Goal: Information Seeking & Learning: Learn about a topic

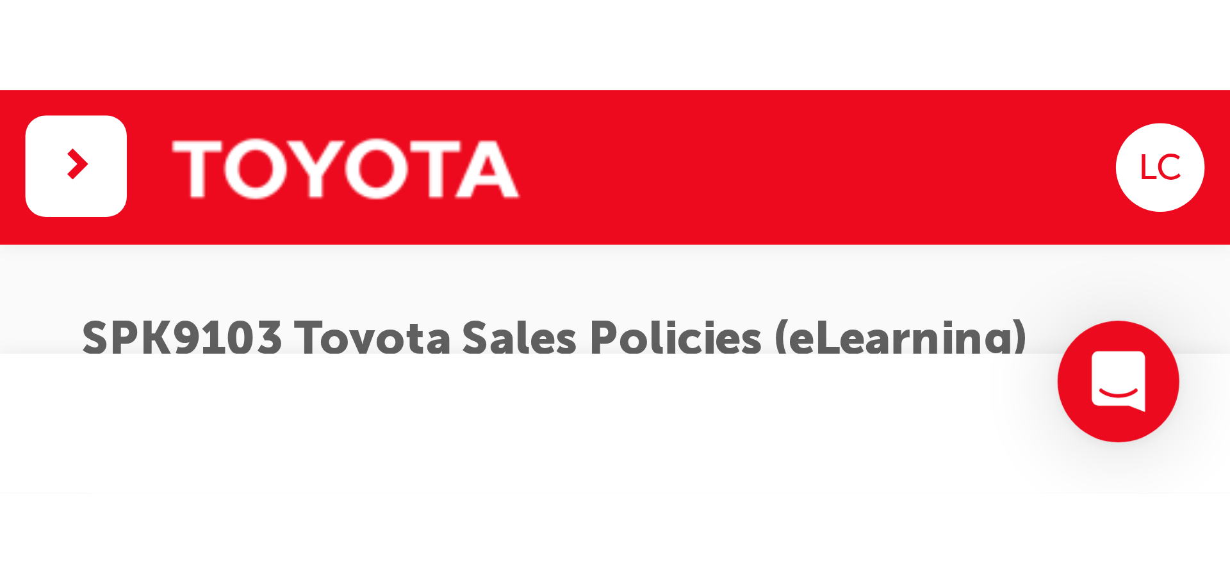
scroll to position [1288, 0]
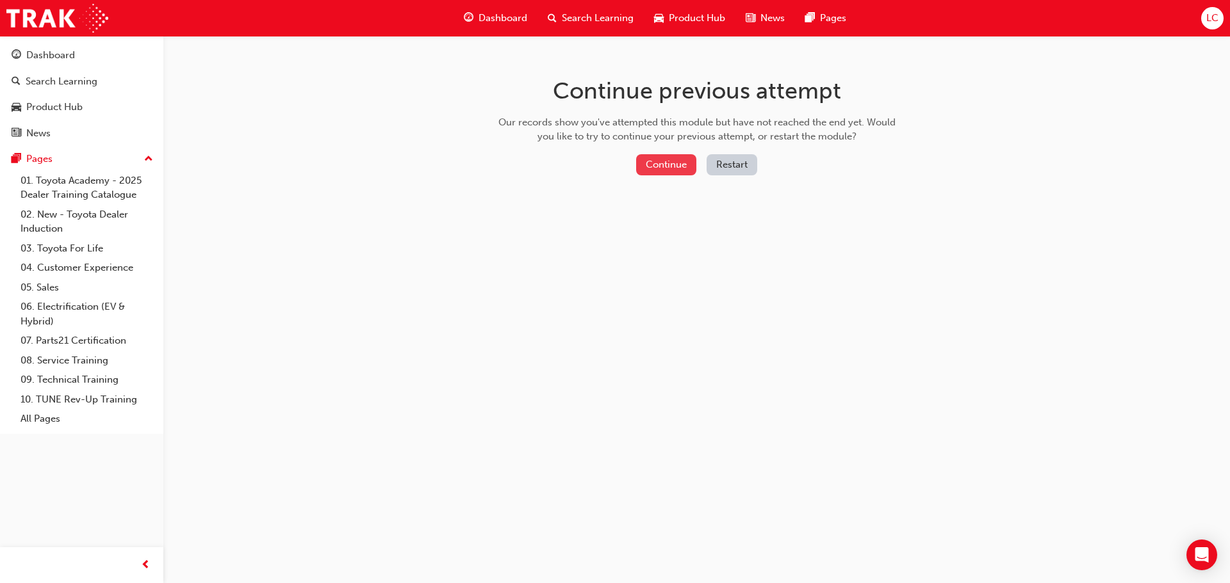
click at [674, 163] on button "Continue" at bounding box center [666, 164] width 60 height 21
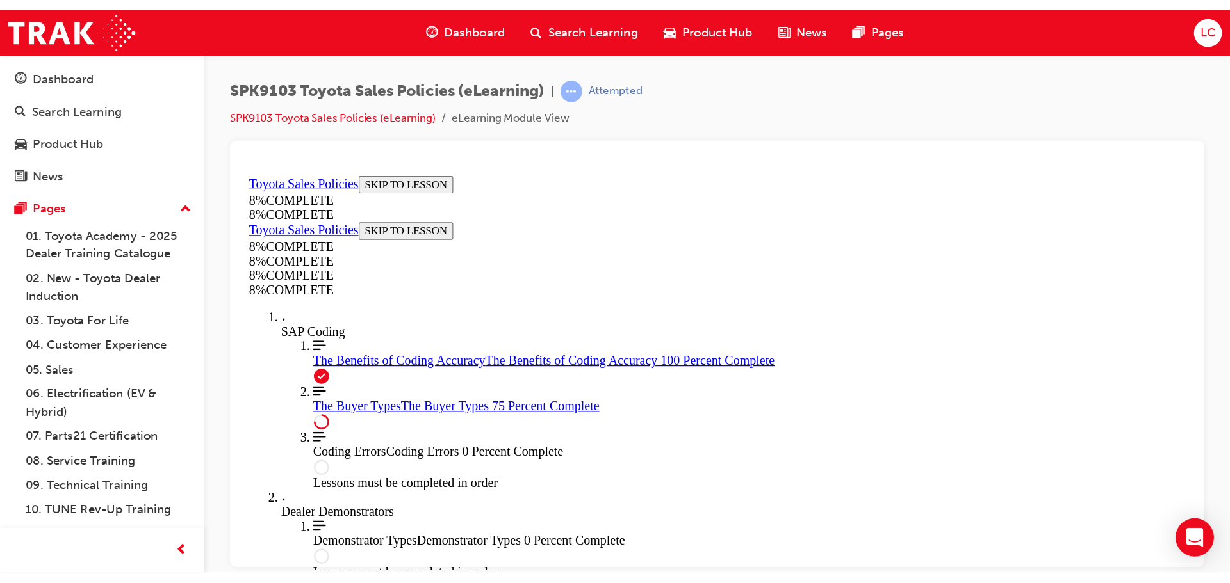
scroll to position [4148, 0]
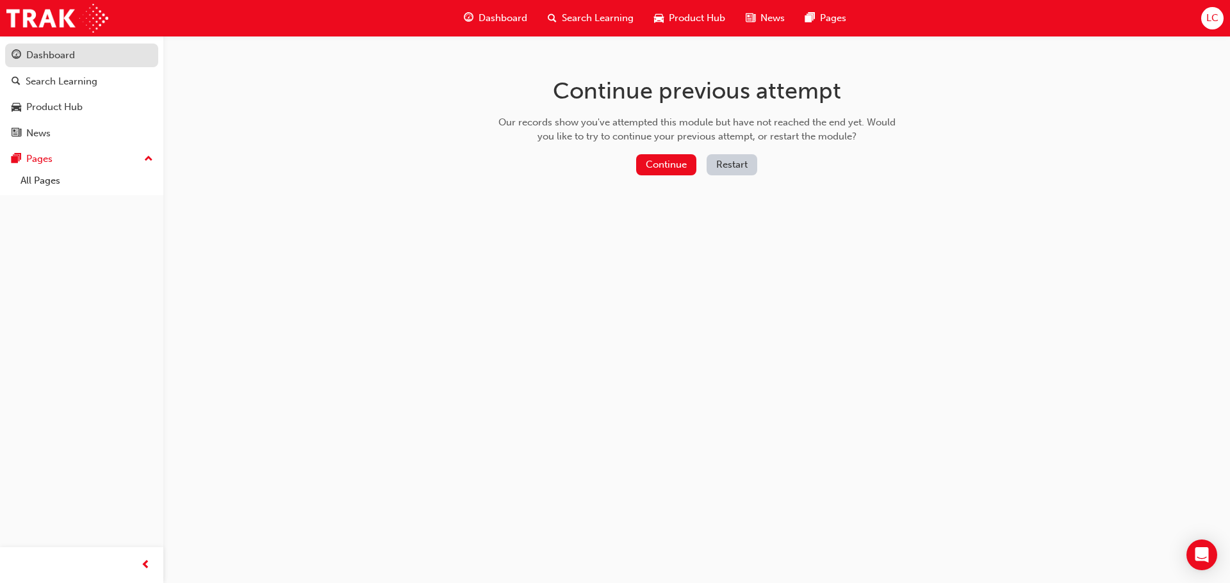
click at [49, 58] on div "Dashboard" at bounding box center [50, 55] width 49 height 15
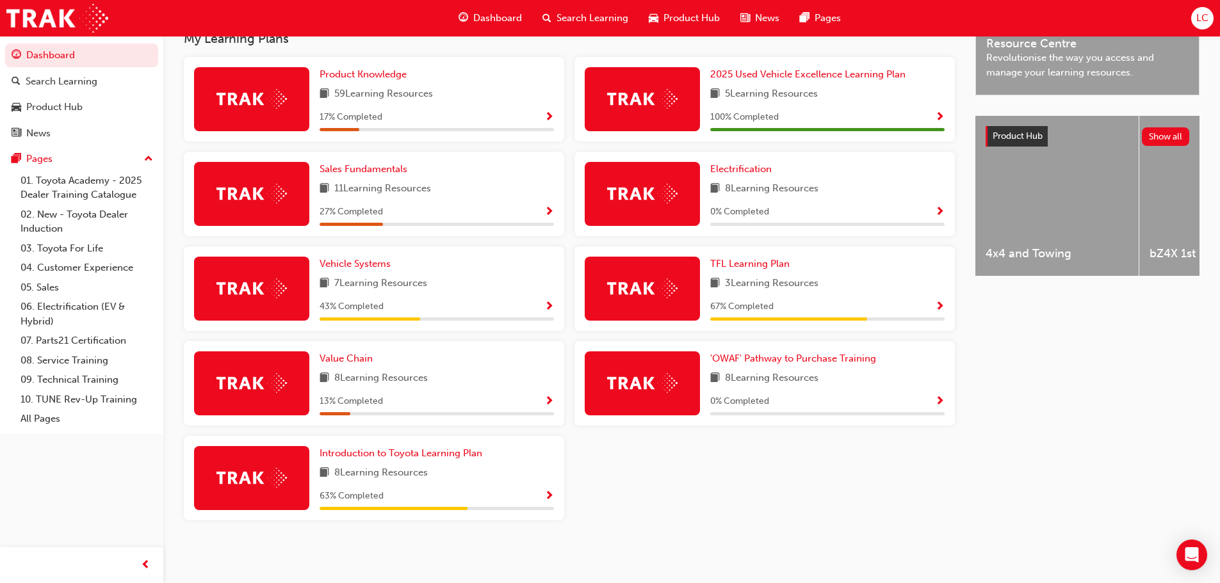
scroll to position [365, 0]
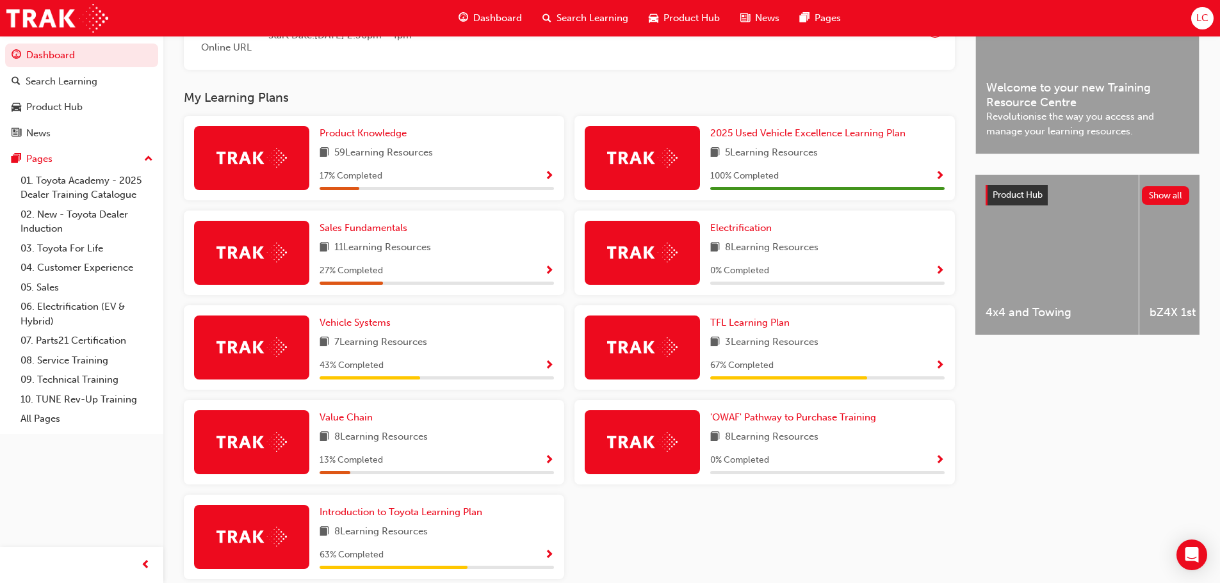
click at [366, 149] on div "Product Knowledge 59 Learning Resources 17 % Completed" at bounding box center [437, 158] width 234 height 64
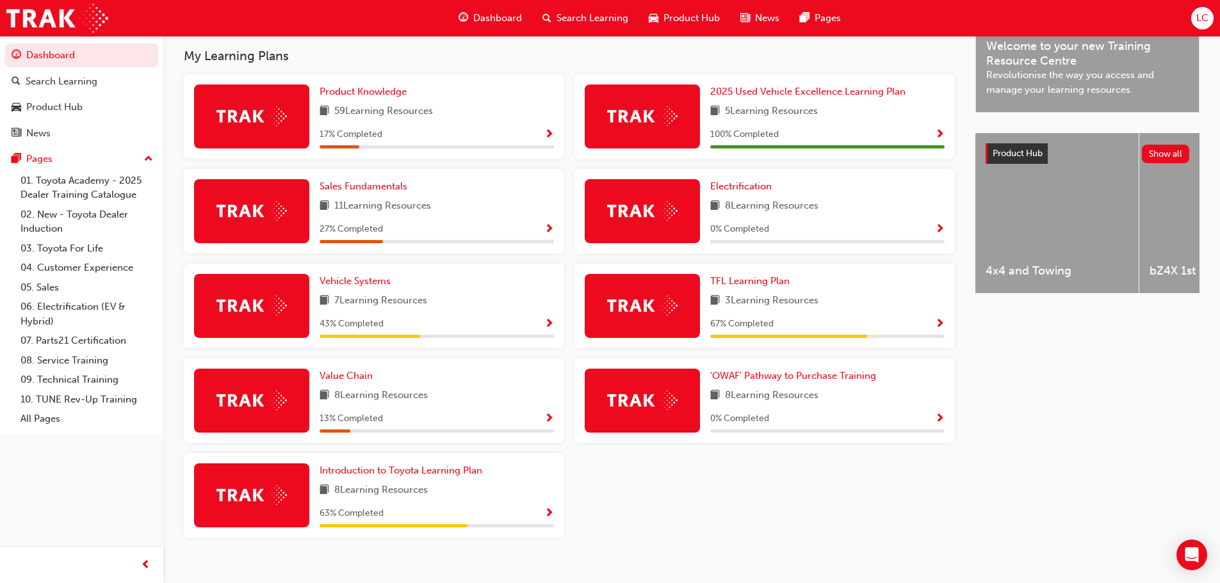
scroll to position [429, 0]
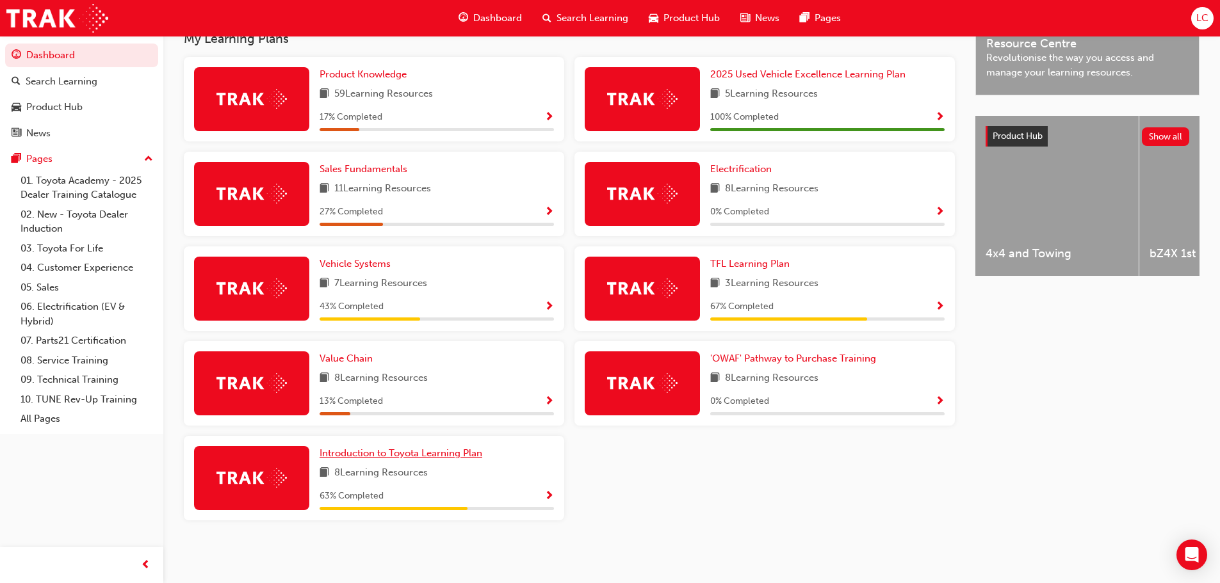
click at [416, 454] on span "Introduction to Toyota Learning Plan" at bounding box center [401, 454] width 163 height 12
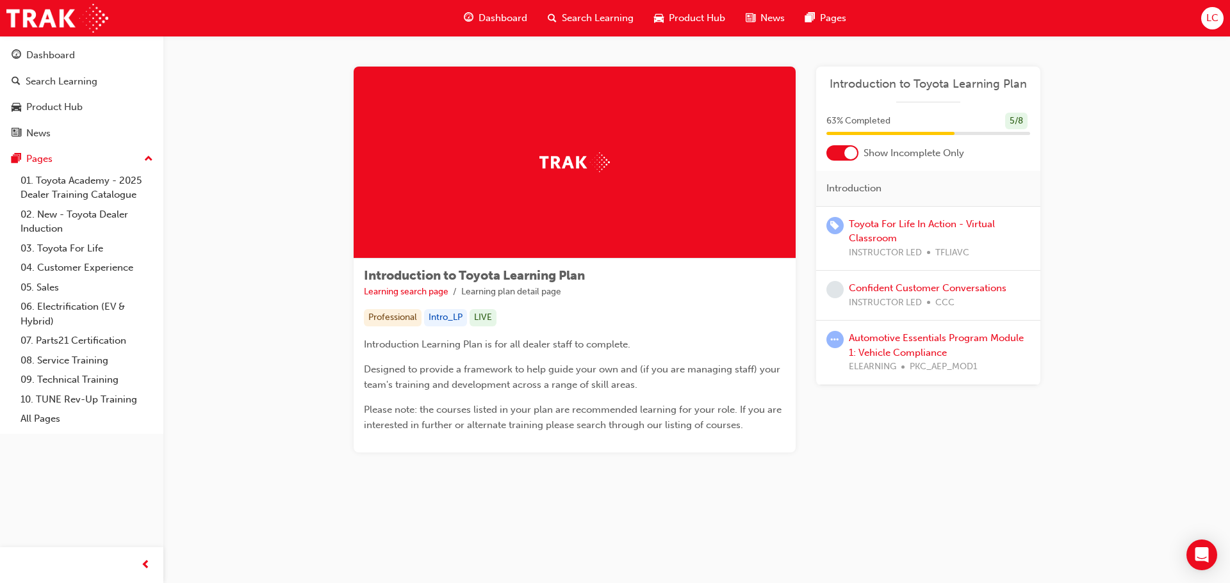
click at [943, 230] on div "Toyota For Life In Action - Virtual Classroom INSTRUCTOR LED TFLIAVC" at bounding box center [939, 239] width 181 height 44
click at [943, 220] on link "Toyota For Life In Action - Virtual Classroom" at bounding box center [922, 231] width 146 height 26
click at [956, 288] on link "Confident Customer Conversations" at bounding box center [928, 288] width 158 height 12
